Goal: Task Accomplishment & Management: Complete application form

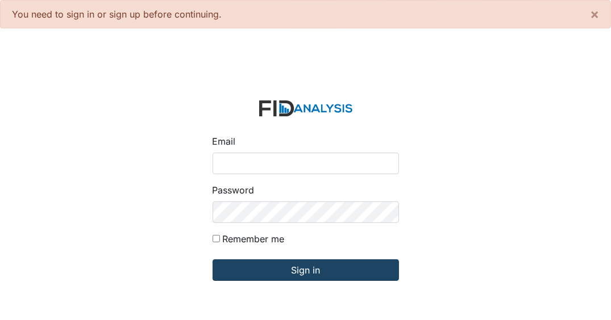
type input "[EMAIL_ADDRESS][DOMAIN_NAME]"
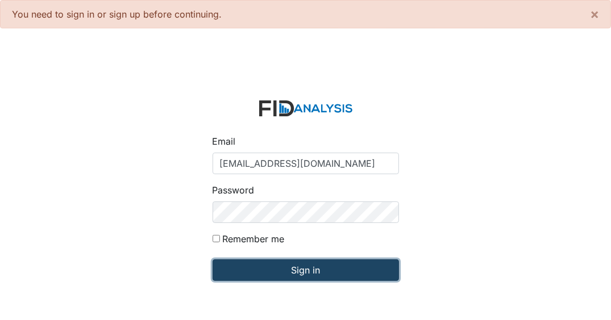
click at [268, 270] on input "Sign in" at bounding box center [305, 271] width 186 height 22
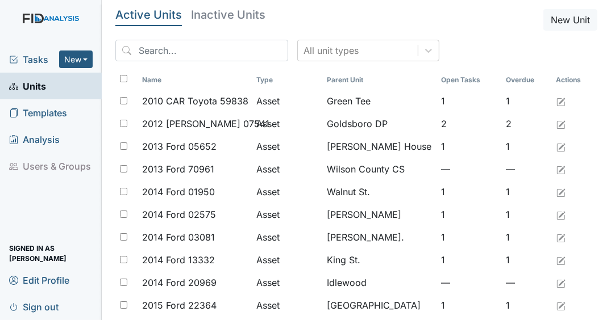
click at [47, 55] on span "Tasks" at bounding box center [34, 60] width 50 height 14
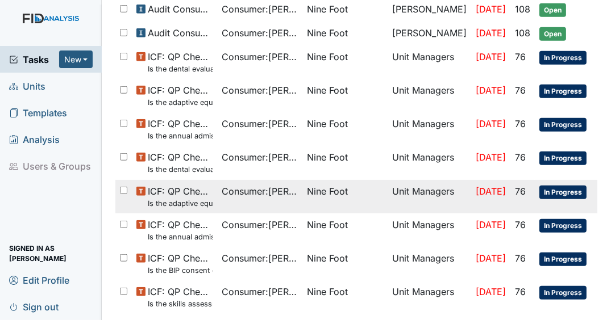
scroll to position [718, 0]
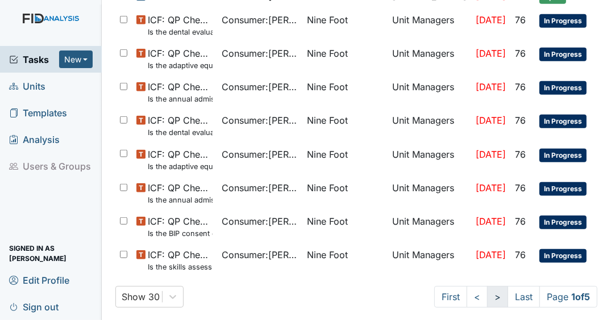
click at [492, 295] on link ">" at bounding box center [497, 297] width 21 height 22
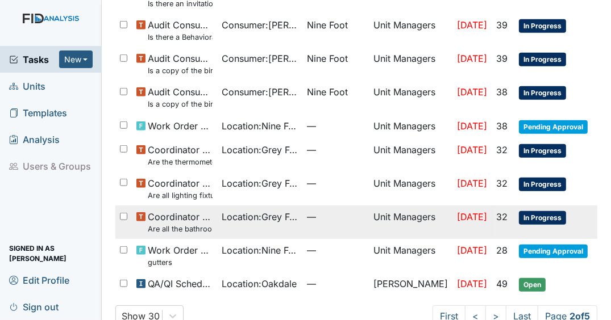
scroll to position [818, 0]
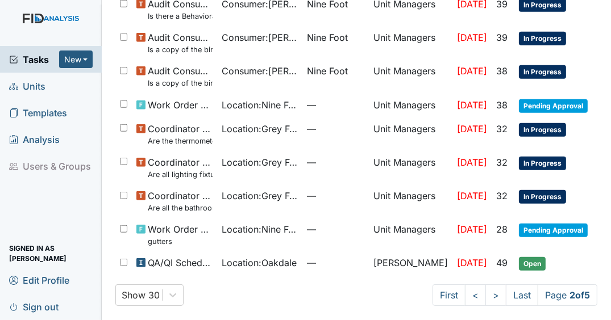
click at [40, 62] on span "Tasks" at bounding box center [34, 60] width 50 height 14
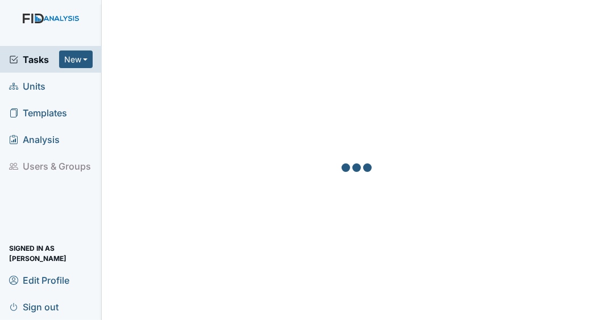
click at [40, 62] on span "Tasks" at bounding box center [34, 60] width 50 height 14
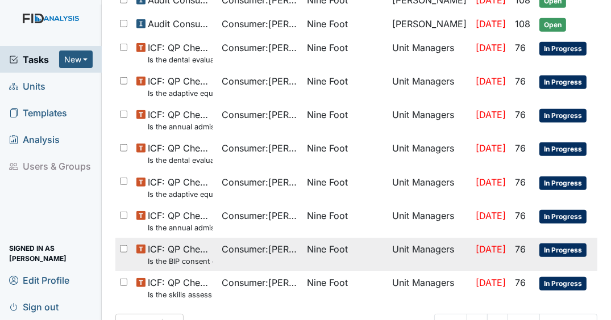
scroll to position [718, 0]
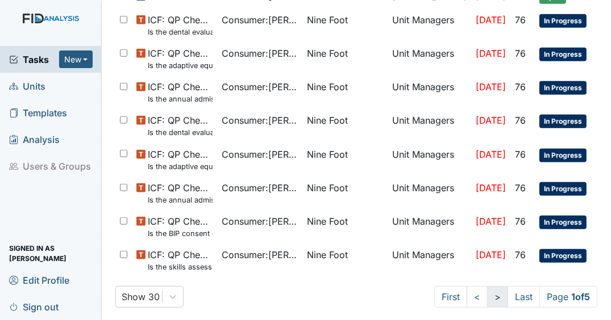
click at [487, 292] on link ">" at bounding box center [497, 297] width 21 height 22
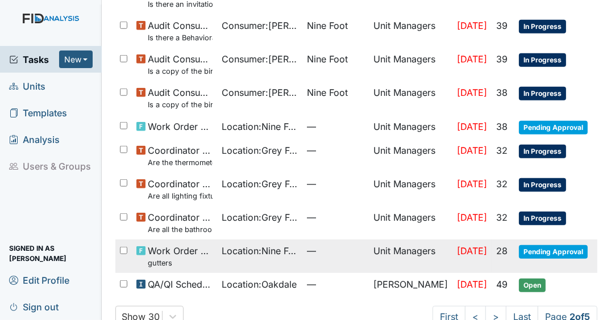
scroll to position [818, 0]
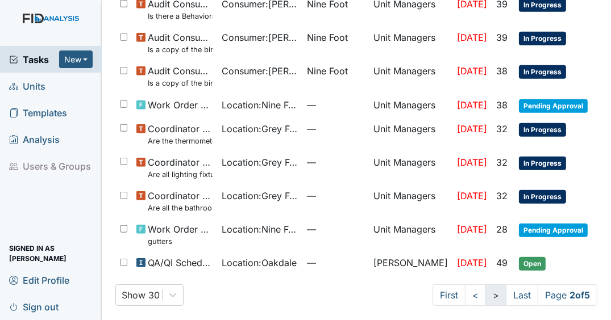
click at [485, 294] on link ">" at bounding box center [495, 296] width 21 height 22
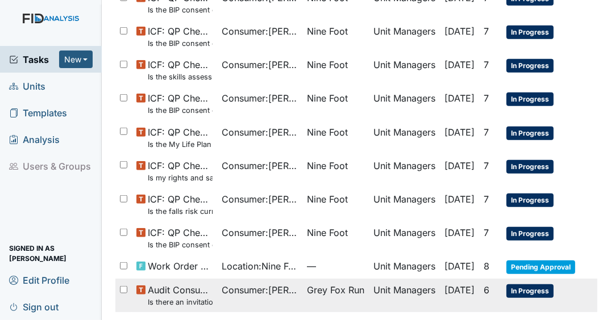
scroll to position [828, 0]
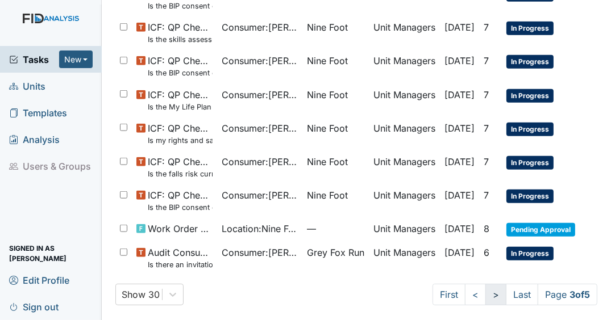
click at [490, 290] on link ">" at bounding box center [495, 295] width 21 height 22
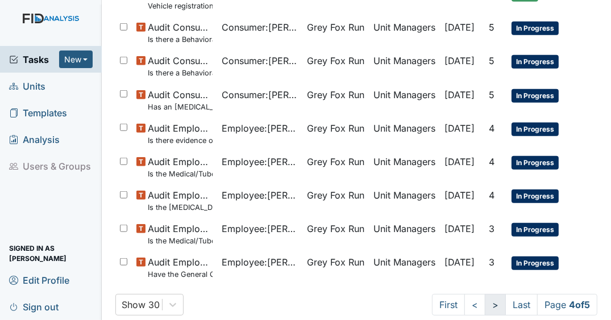
click at [488, 302] on link ">" at bounding box center [494, 305] width 21 height 22
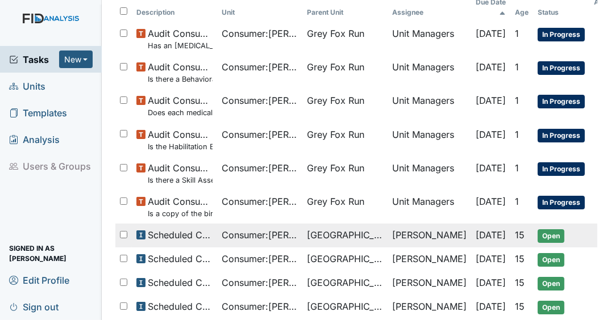
scroll to position [39, 0]
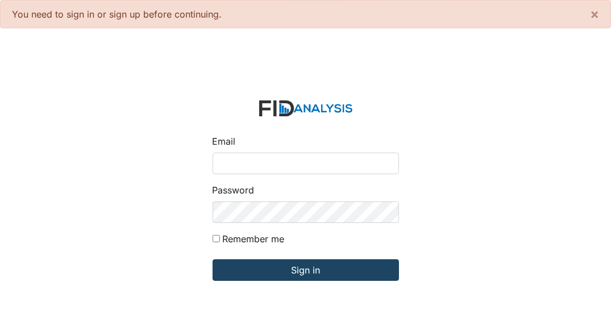
type input "[EMAIL_ADDRESS][DOMAIN_NAME]"
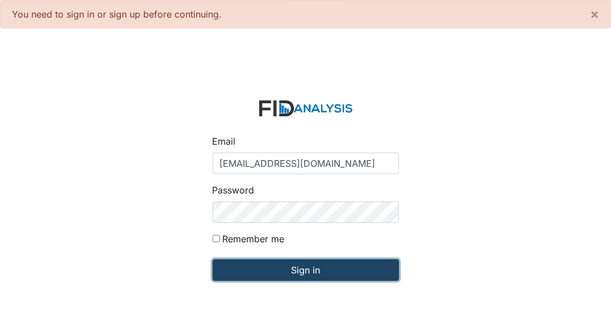
click at [261, 271] on input "Sign in" at bounding box center [305, 271] width 186 height 22
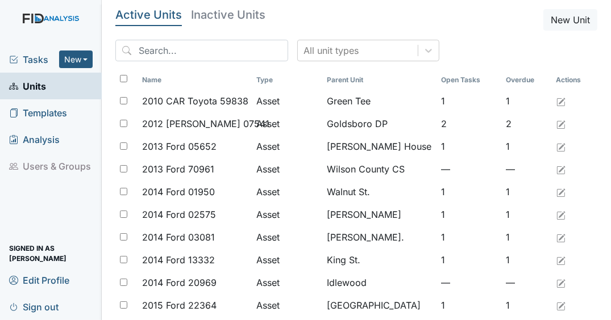
drag, startPoint x: 21, startPoint y: 53, endPoint x: 39, endPoint y: 61, distance: 19.1
click at [21, 54] on span "Tasks" at bounding box center [34, 60] width 50 height 14
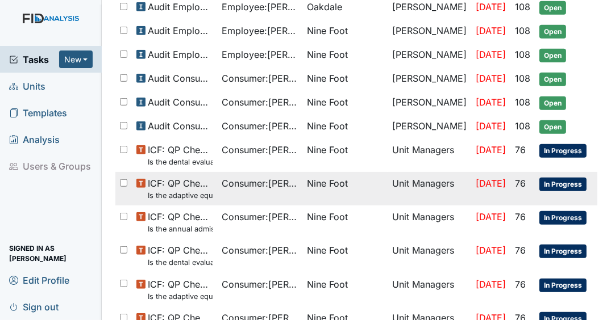
scroll to position [609, 0]
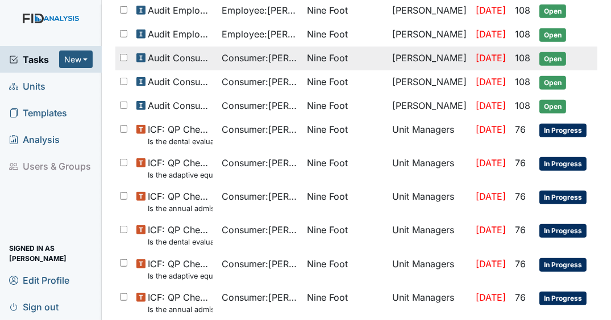
click at [548, 52] on span "Open" at bounding box center [552, 59] width 27 height 14
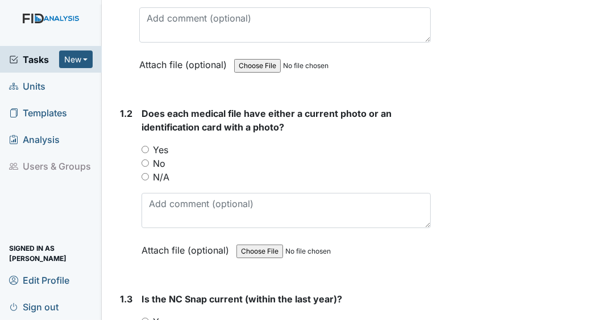
scroll to position [318, 0]
click at [146, 148] on input "Yes" at bounding box center [144, 148] width 7 height 7
radio input "true"
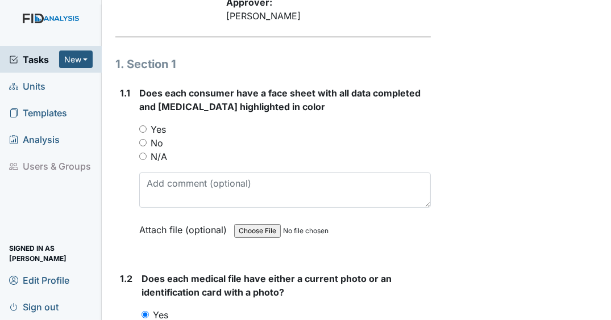
scroll to position [91, 0]
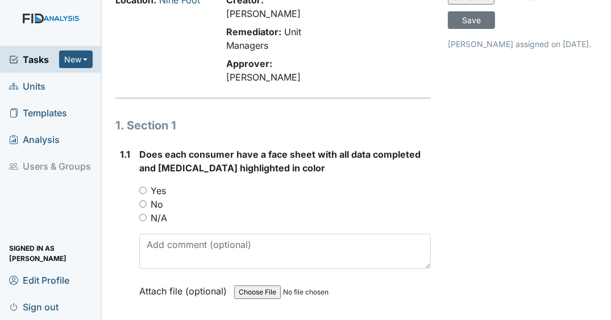
click at [142, 216] on input "N/A" at bounding box center [142, 217] width 7 height 7
radio input "true"
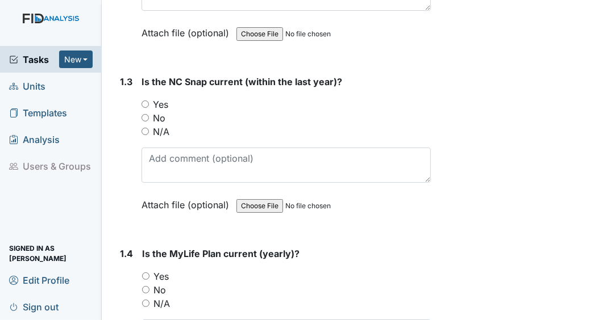
scroll to position [591, 0]
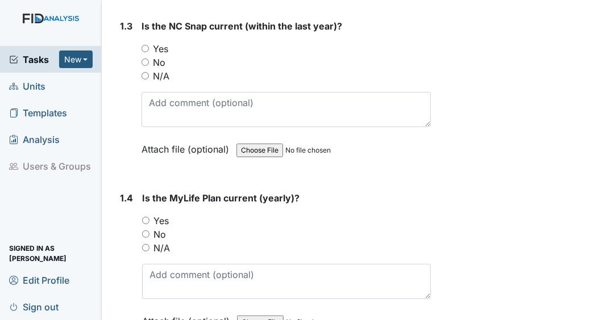
click at [145, 47] on input "Yes" at bounding box center [144, 48] width 7 height 7
radio input "true"
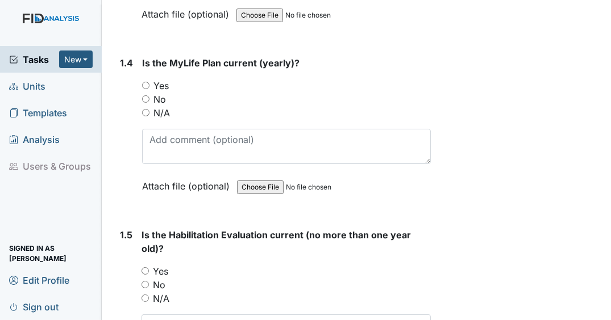
scroll to position [727, 0]
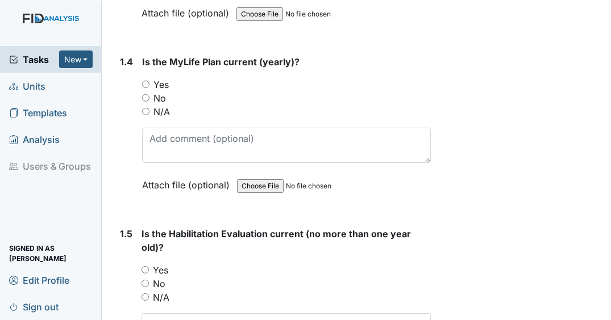
click at [147, 81] on input "Yes" at bounding box center [145, 84] width 7 height 7
radio input "true"
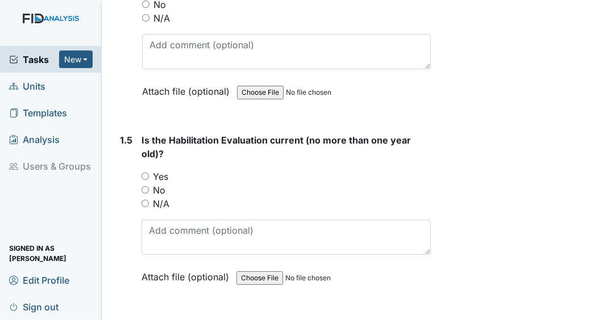
scroll to position [863, 0]
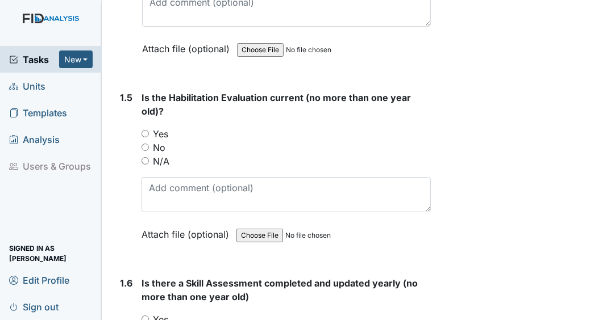
click at [145, 131] on input "Yes" at bounding box center [144, 133] width 7 height 7
radio input "true"
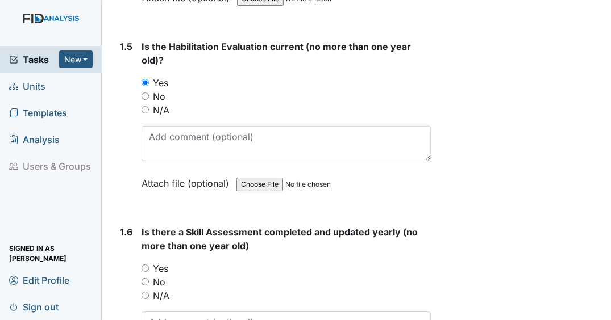
scroll to position [1000, 0]
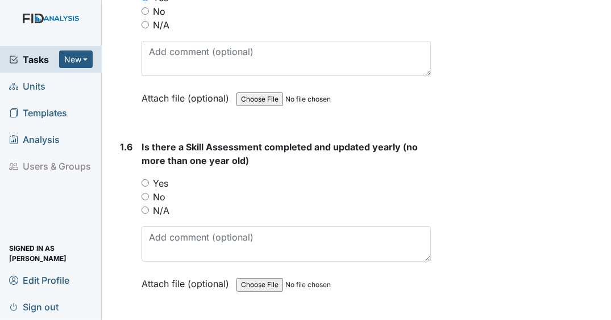
click at [147, 179] on input "Yes" at bounding box center [144, 182] width 7 height 7
radio input "true"
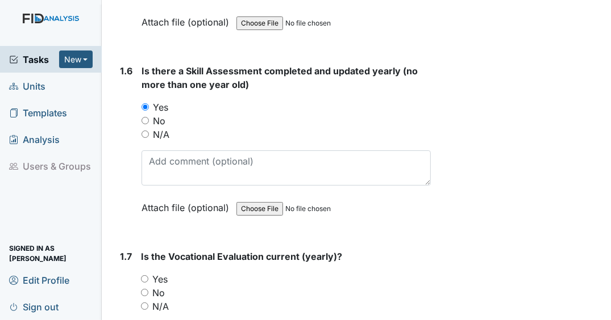
scroll to position [1181, 0]
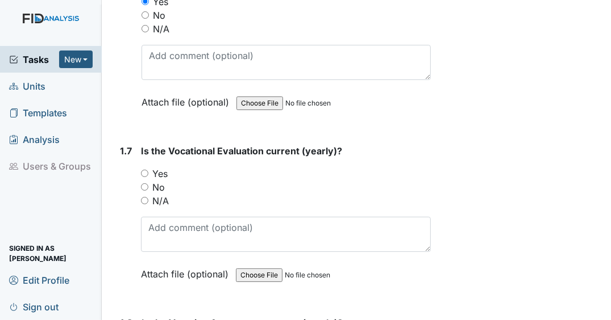
drag, startPoint x: 143, startPoint y: 196, endPoint x: 161, endPoint y: 189, distance: 19.1
click at [144, 197] on input "N/A" at bounding box center [144, 200] width 7 height 7
radio input "true"
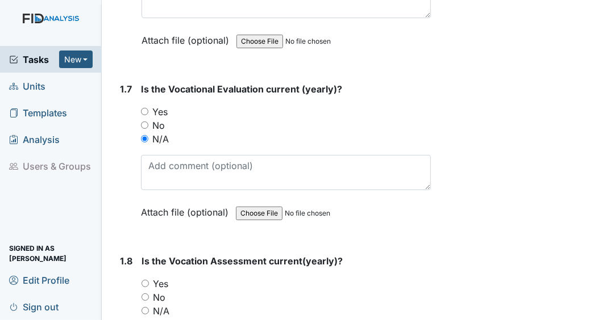
scroll to position [1318, 0]
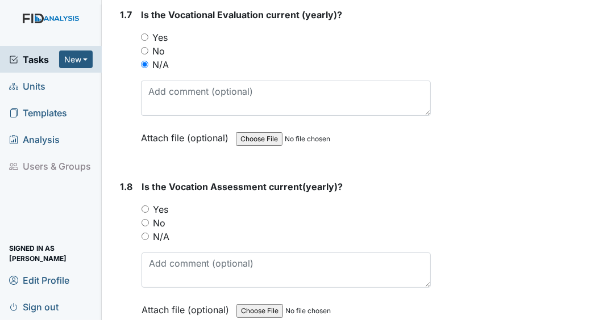
drag, startPoint x: 147, startPoint y: 231, endPoint x: 137, endPoint y: 148, distance: 84.0
click at [147, 233] on input "N/A" at bounding box center [144, 236] width 7 height 7
radio input "true"
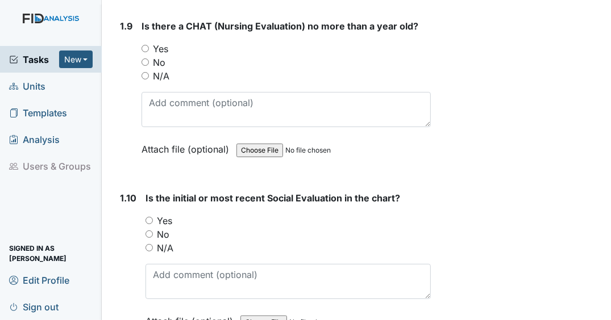
scroll to position [1636, 0]
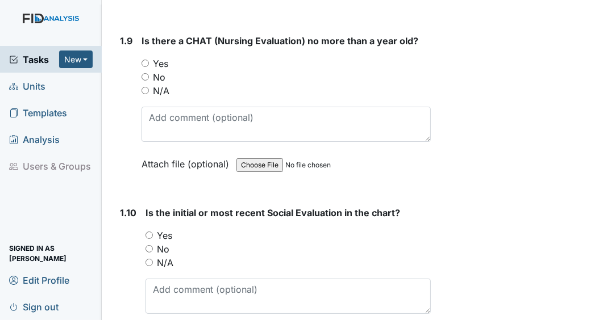
click at [148, 232] on input "Yes" at bounding box center [148, 235] width 7 height 7
radio input "true"
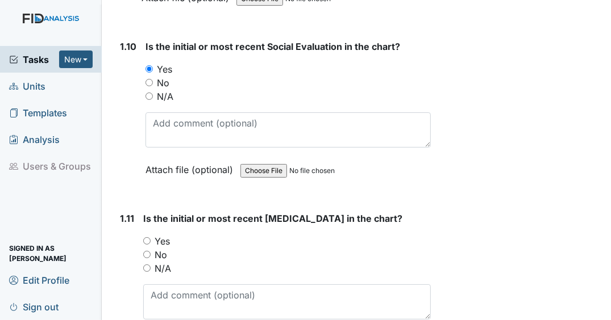
scroll to position [1817, 0]
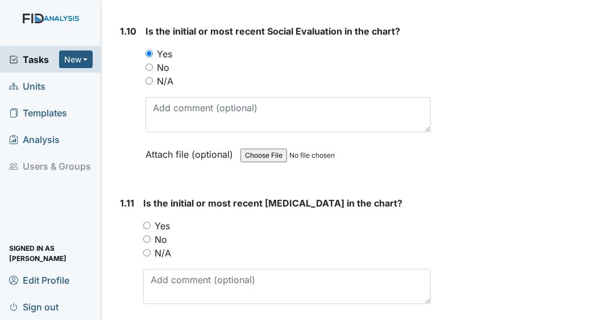
click at [148, 229] on input "Yes" at bounding box center [146, 225] width 7 height 7
radio input "true"
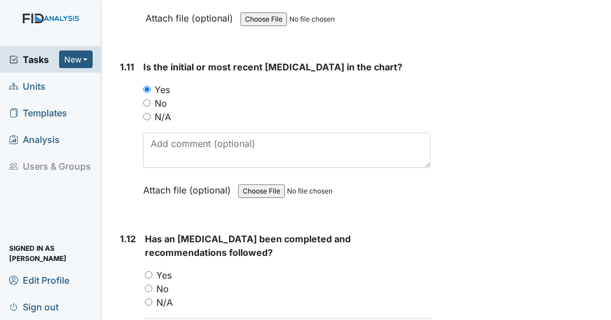
scroll to position [2045, 0]
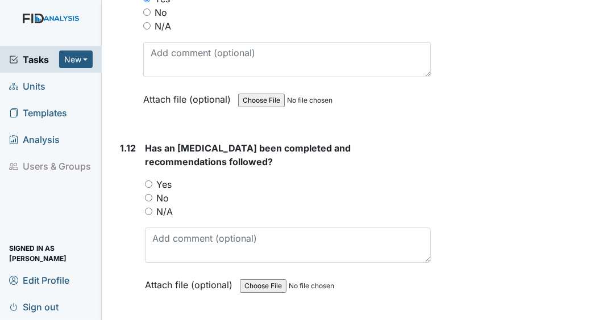
click at [148, 188] on input "Yes" at bounding box center [148, 184] width 7 height 7
radio input "true"
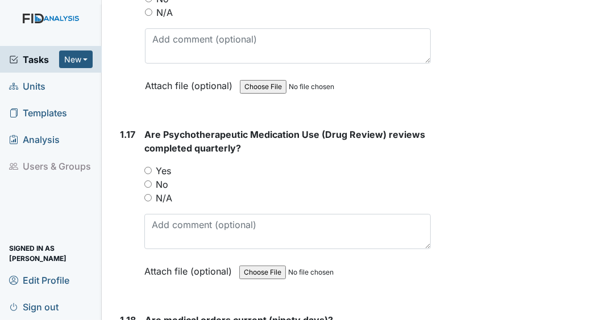
scroll to position [2953, 0]
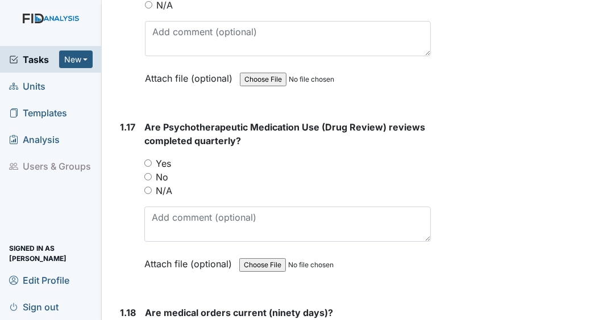
click at [148, 164] on input "Yes" at bounding box center [147, 163] width 7 height 7
radio input "true"
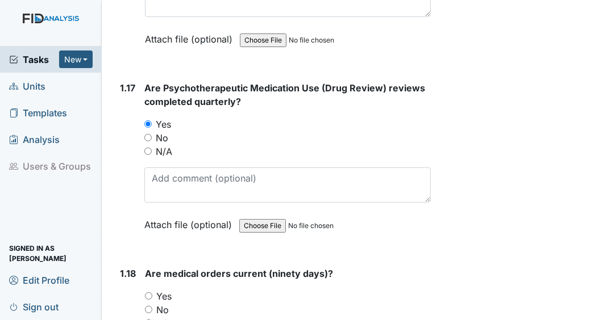
scroll to position [3044, 0]
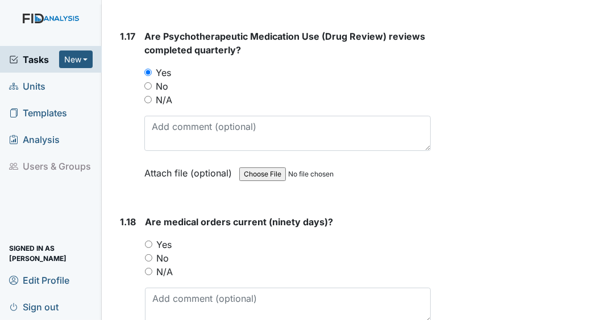
drag, startPoint x: 147, startPoint y: 245, endPoint x: 157, endPoint y: 127, distance: 118.6
click at [147, 245] on input "Yes" at bounding box center [148, 244] width 7 height 7
radio input "true"
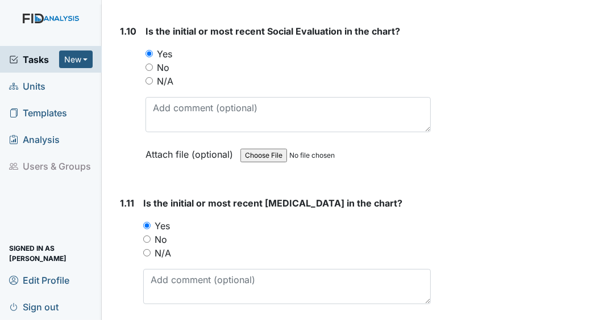
scroll to position [1636, 0]
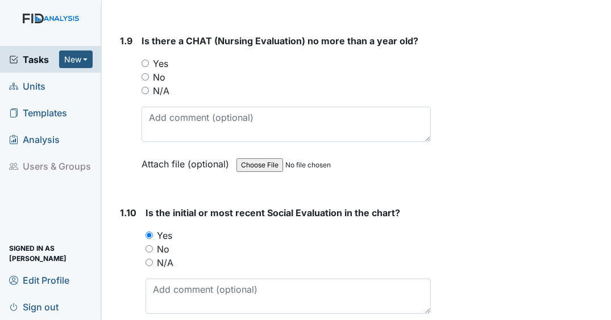
click at [143, 60] on input "Yes" at bounding box center [144, 63] width 7 height 7
radio input "true"
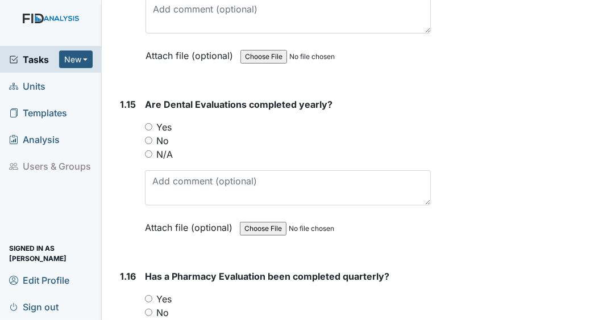
scroll to position [2635, 0]
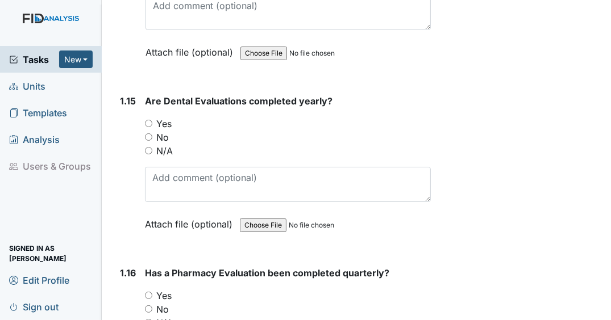
click at [148, 124] on input "Yes" at bounding box center [148, 123] width 7 height 7
radio input "true"
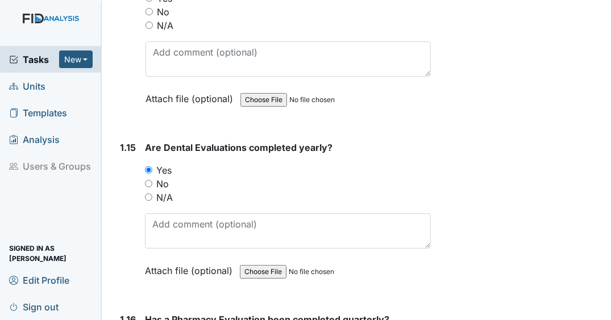
scroll to position [2544, 0]
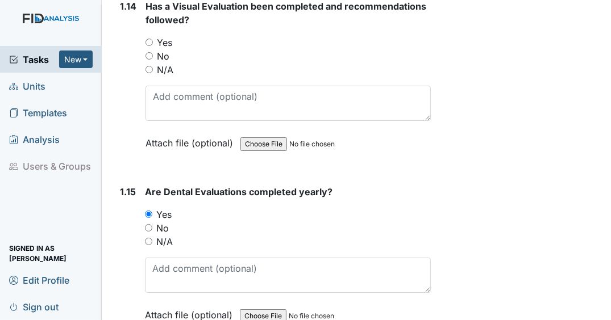
click at [151, 46] on input "Yes" at bounding box center [148, 42] width 7 height 7
radio input "true"
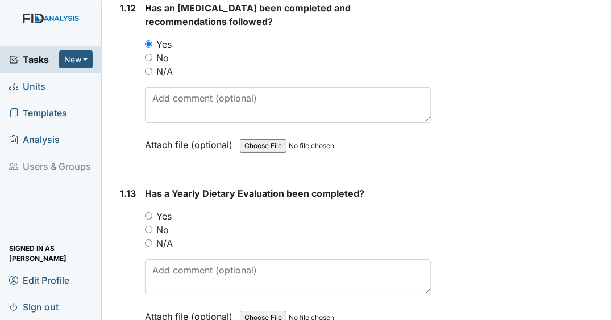
scroll to position [2181, 0]
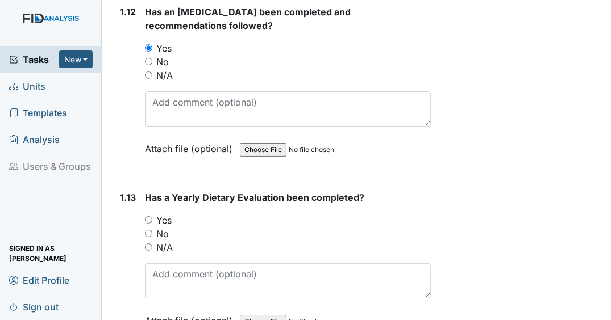
click at [147, 223] on input "Yes" at bounding box center [148, 219] width 7 height 7
radio input "true"
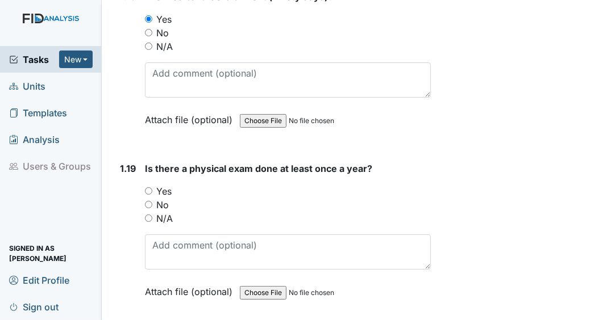
scroll to position [3271, 0]
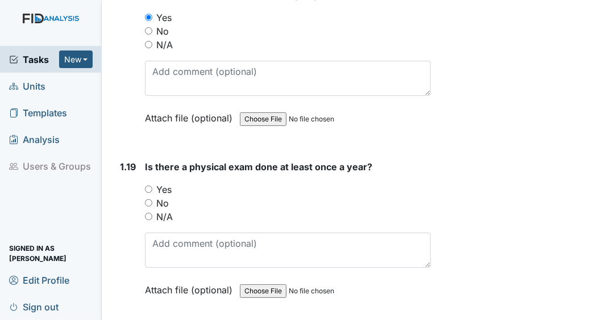
click at [148, 189] on input "Yes" at bounding box center [148, 189] width 7 height 7
radio input "true"
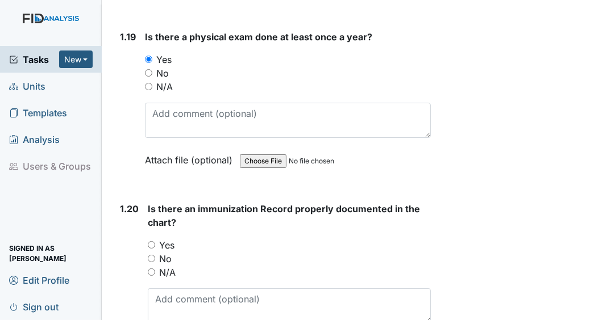
scroll to position [3453, 0]
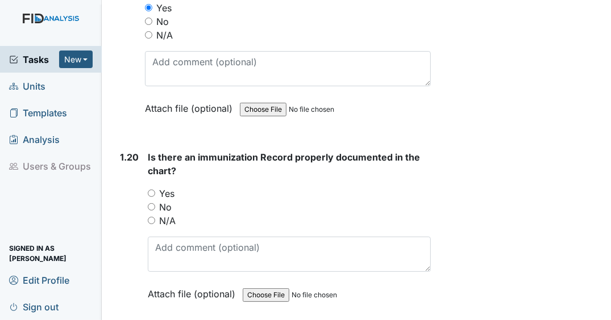
click at [152, 192] on input "Yes" at bounding box center [151, 193] width 7 height 7
radio input "true"
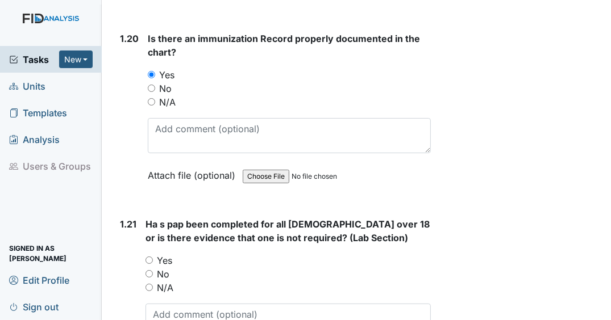
scroll to position [3635, 0]
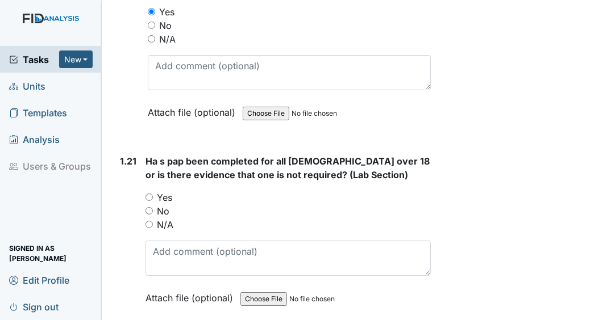
drag, startPoint x: 151, startPoint y: 222, endPoint x: 164, endPoint y: 216, distance: 14.0
click at [151, 222] on input "N/A" at bounding box center [148, 224] width 7 height 7
radio input "true"
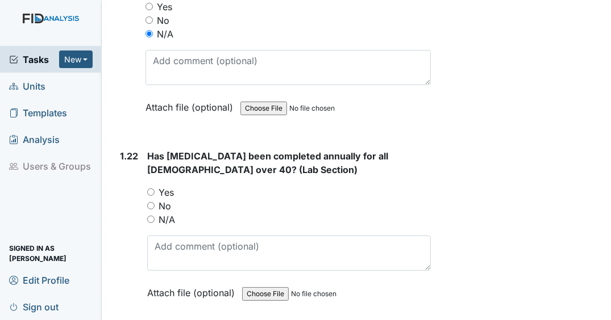
scroll to position [3862, 0]
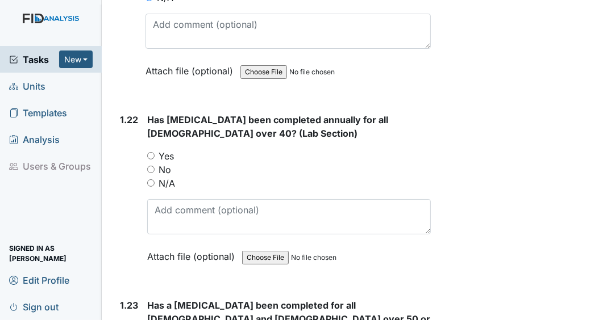
click at [149, 180] on input "N/A" at bounding box center [150, 182] width 7 height 7
radio input "true"
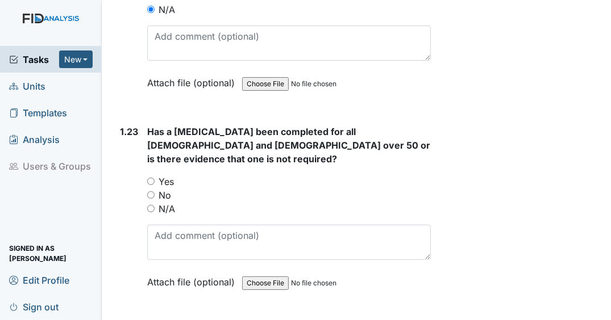
scroll to position [4044, 0]
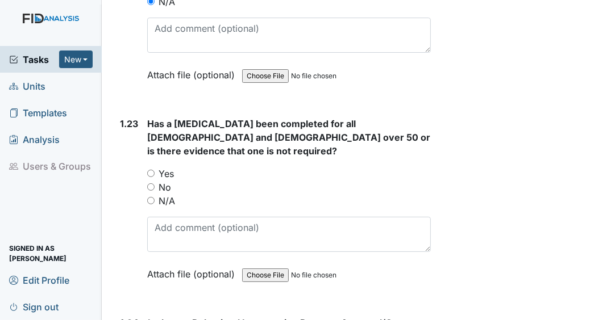
click at [150, 197] on input "N/A" at bounding box center [150, 200] width 7 height 7
radio input "true"
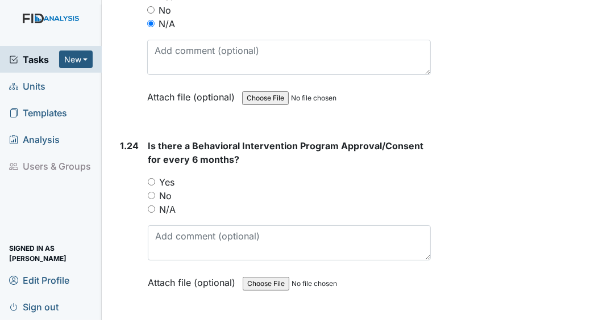
scroll to position [4226, 0]
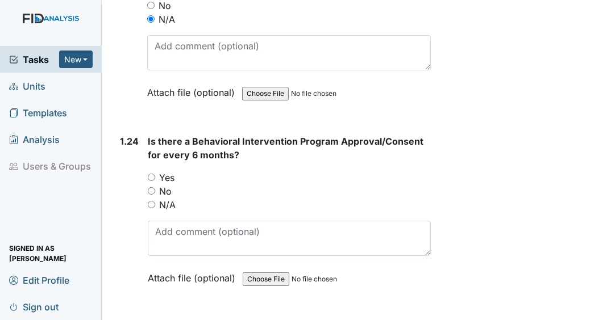
drag, startPoint x: 151, startPoint y: 158, endPoint x: 178, endPoint y: 157, distance: 27.9
click at [151, 174] on input "Yes" at bounding box center [151, 177] width 7 height 7
radio input "true"
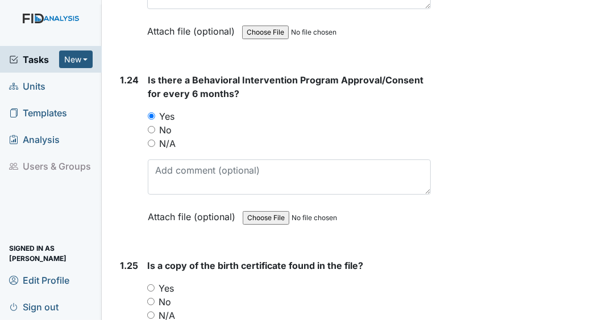
scroll to position [4362, 0]
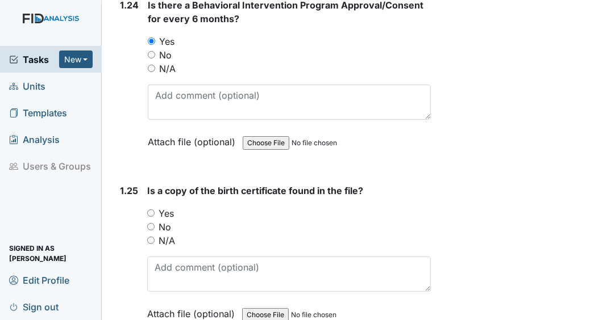
click at [152, 210] on input "Yes" at bounding box center [150, 213] width 7 height 7
radio input "true"
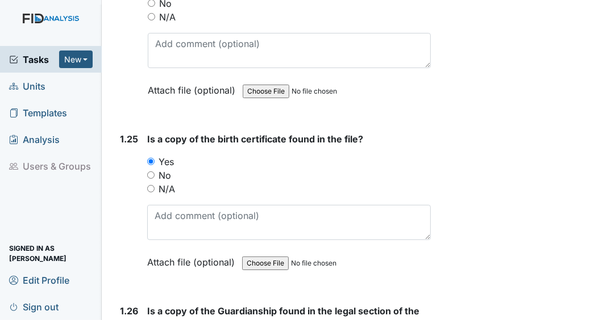
scroll to position [4498, 0]
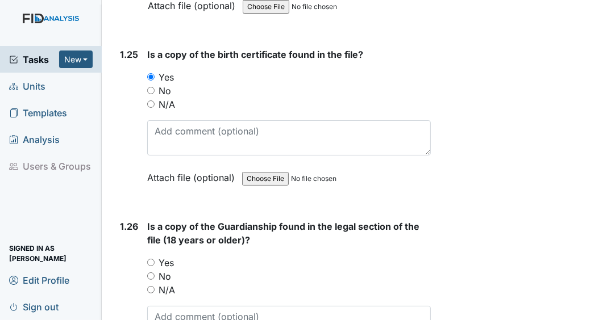
click at [152, 259] on input "Yes" at bounding box center [150, 262] width 7 height 7
radio input "true"
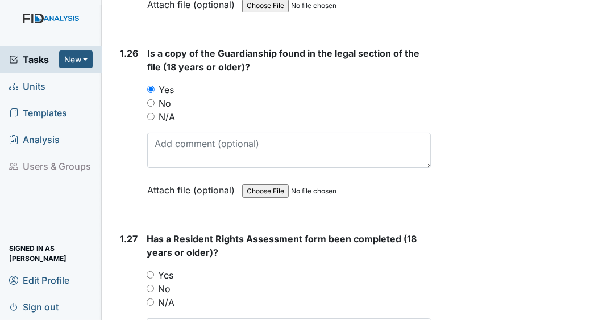
scroll to position [4725, 0]
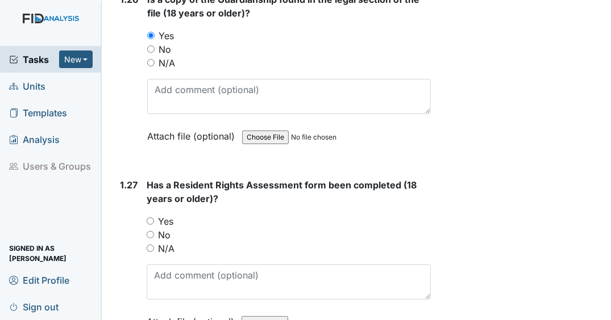
click at [150, 218] on input "Yes" at bounding box center [150, 221] width 7 height 7
radio input "true"
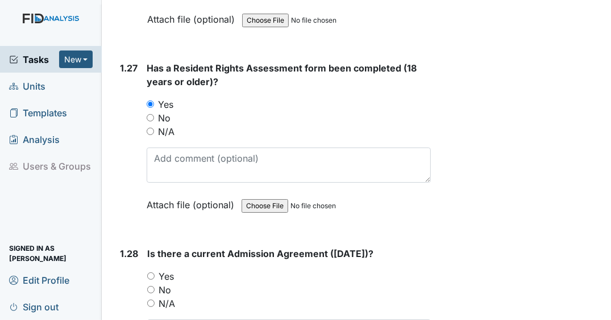
scroll to position [4953, 0]
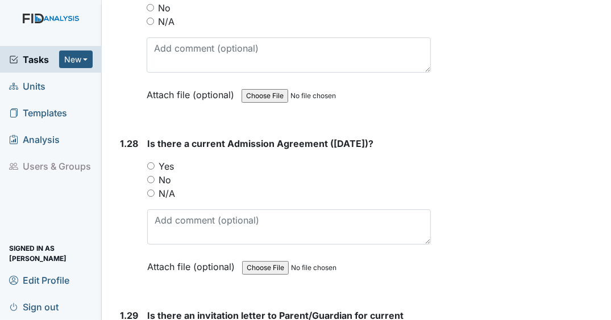
click at [149, 176] on input "No" at bounding box center [150, 179] width 7 height 7
radio input "true"
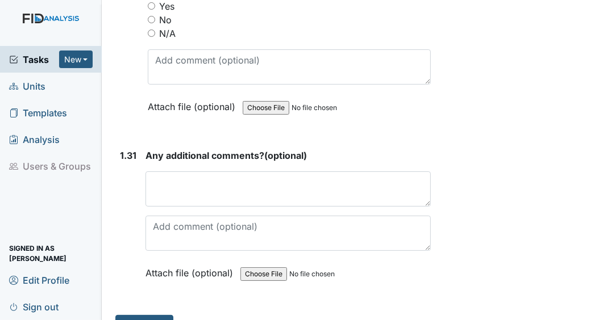
scroll to position [5485, 0]
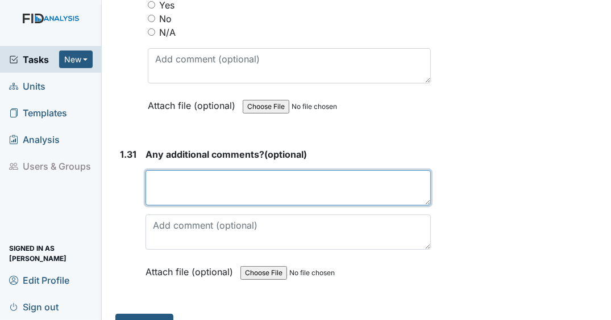
drag, startPoint x: 242, startPoint y: 165, endPoint x: 239, endPoint y: 158, distance: 8.1
click at [239, 170] on textarea at bounding box center [287, 187] width 285 height 35
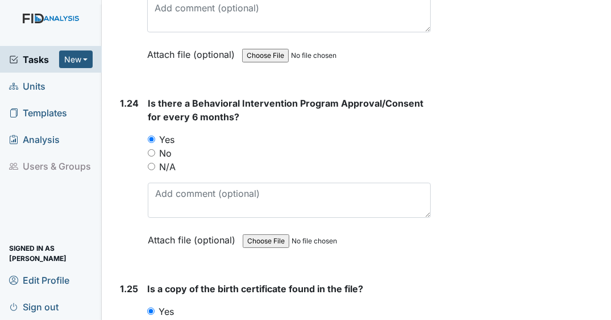
scroll to position [4122, 0]
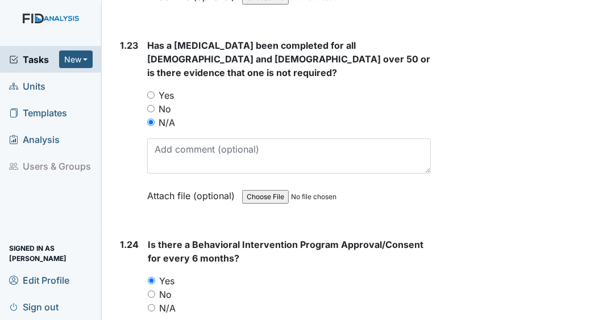
type textarea "n/a"
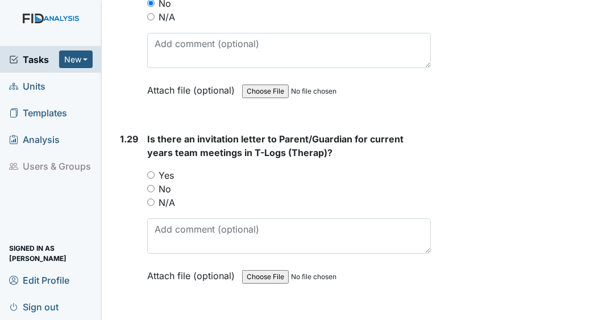
scroll to position [5258, 0]
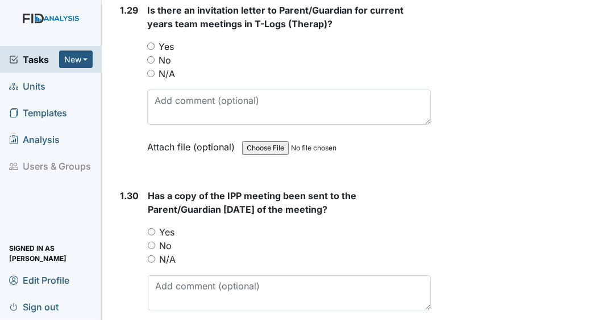
click at [151, 43] on input "Yes" at bounding box center [150, 46] width 7 height 7
radio input "true"
click at [151, 228] on input "Yes" at bounding box center [151, 231] width 7 height 7
radio input "true"
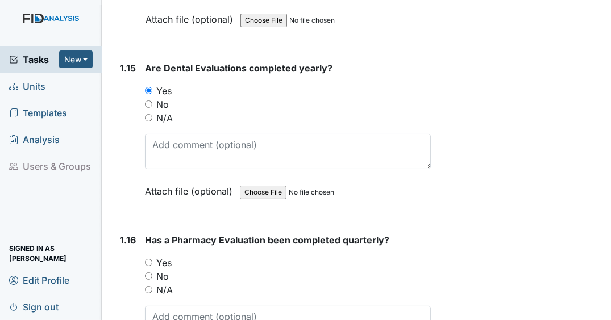
scroll to position [2850, 0]
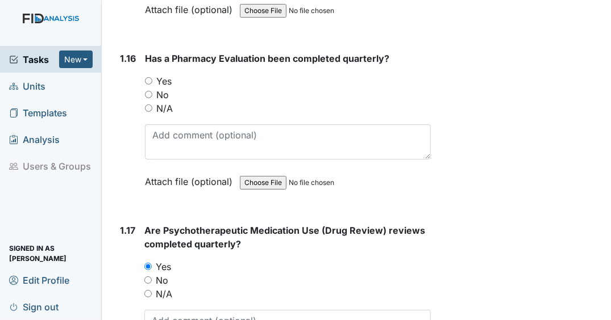
click at [147, 82] on input "Yes" at bounding box center [148, 80] width 7 height 7
radio input "true"
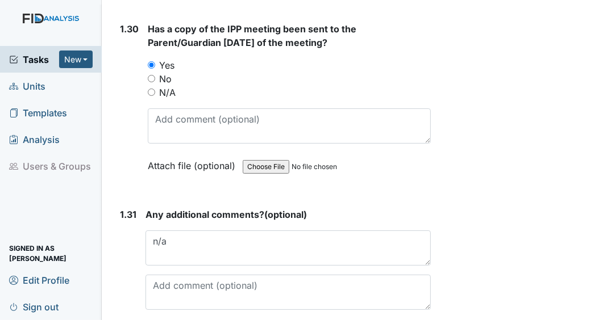
scroll to position [5485, 0]
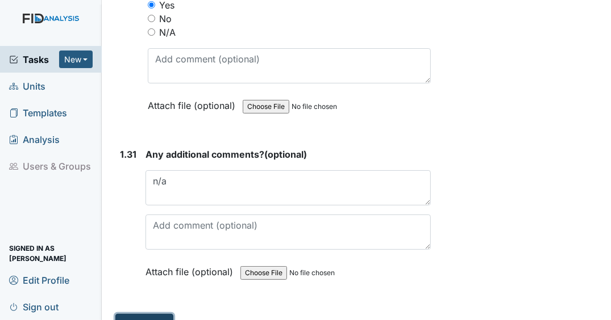
click at [154, 314] on button "Submit" at bounding box center [144, 325] width 58 height 22
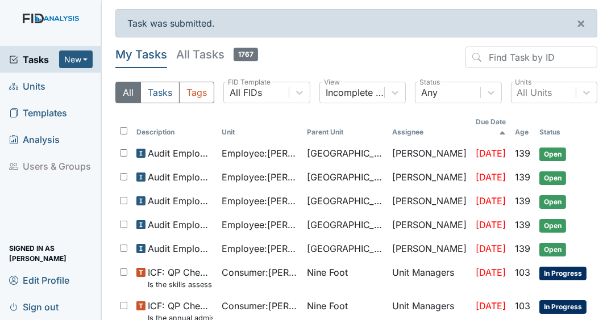
drag, startPoint x: 338, startPoint y: 48, endPoint x: 337, endPoint y: 60, distance: 12.0
click at [338, 48] on header "My Tasks All Tasks 1767" at bounding box center [356, 60] width 482 height 26
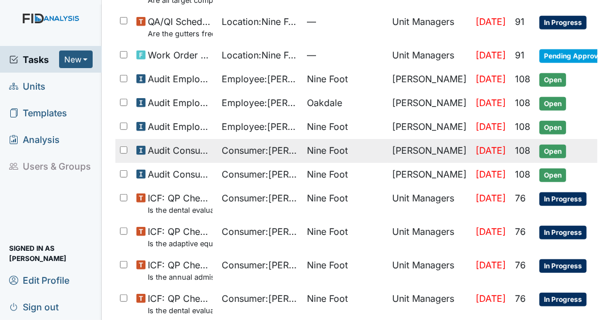
scroll to position [538, 0]
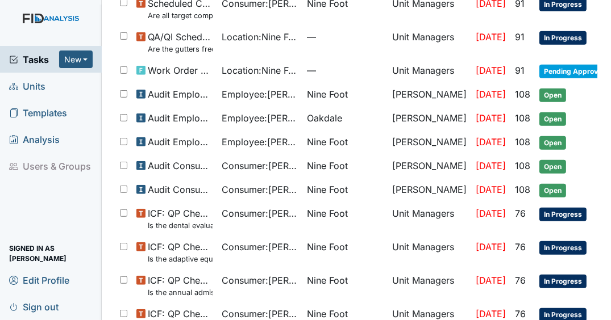
click at [29, 60] on span "Tasks" at bounding box center [34, 60] width 50 height 14
